Goal: Find specific page/section: Find specific page/section

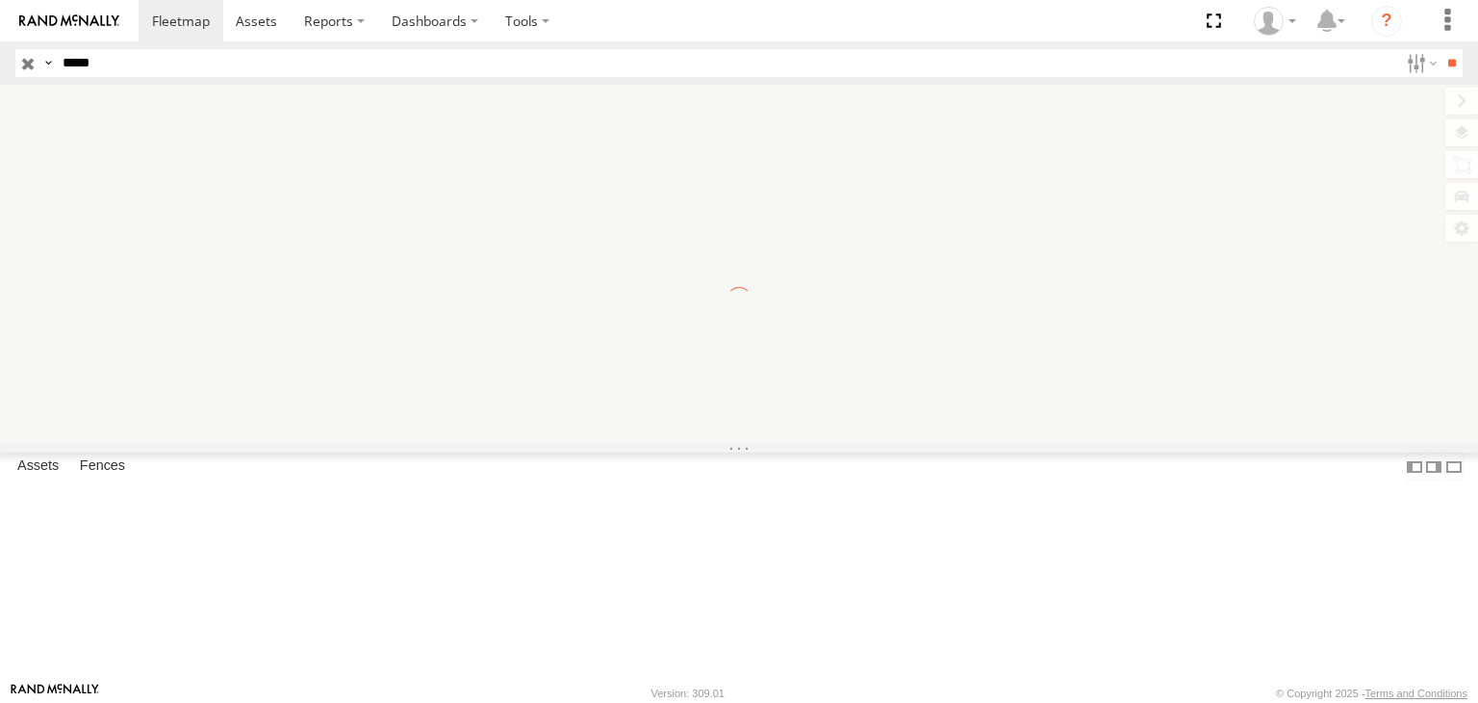
type input "*****"
click at [1441, 49] on input "**" at bounding box center [1452, 63] width 22 height 28
